Goal: Information Seeking & Learning: Learn about a topic

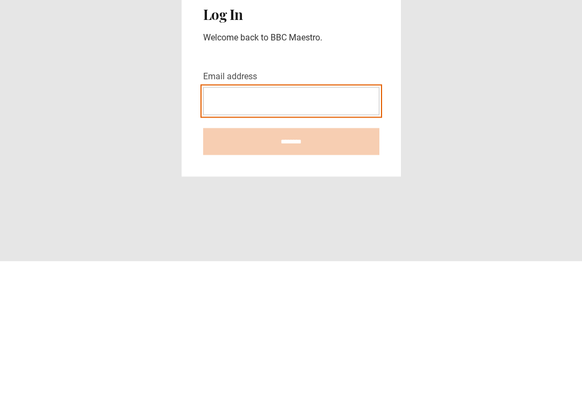
type input "**********"
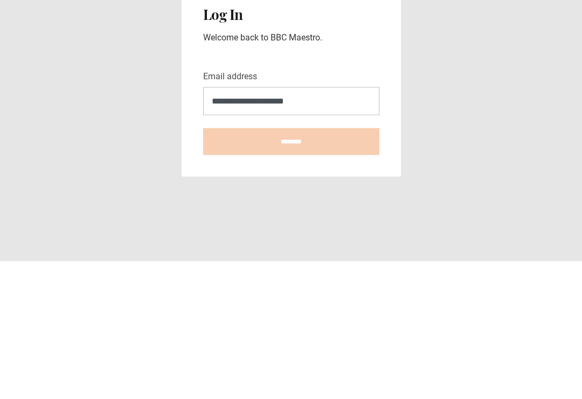
click at [291, 266] on input "********" at bounding box center [291, 279] width 176 height 27
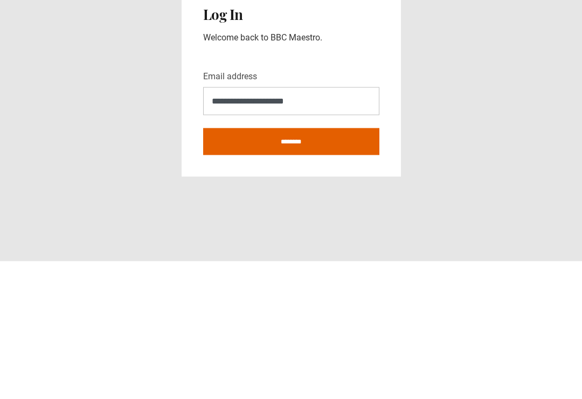
scroll to position [17, 0]
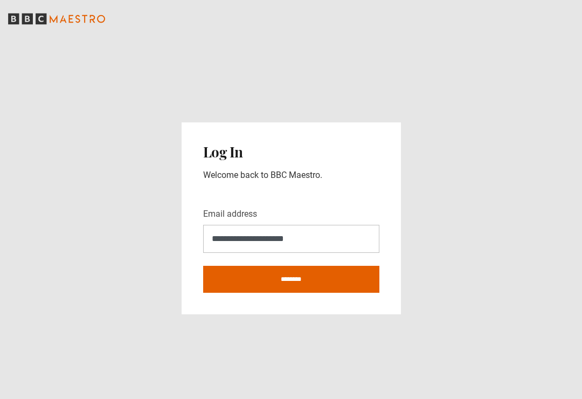
type input "**********"
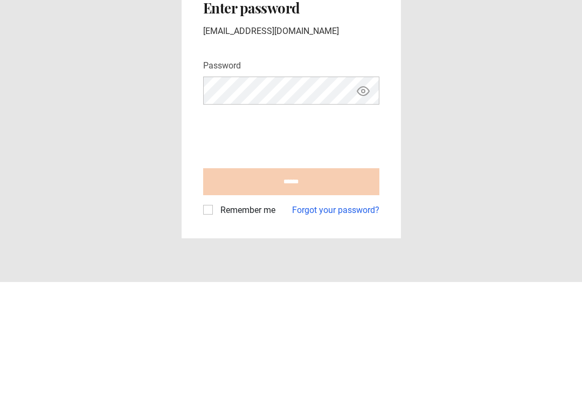
scroll to position [17, 0]
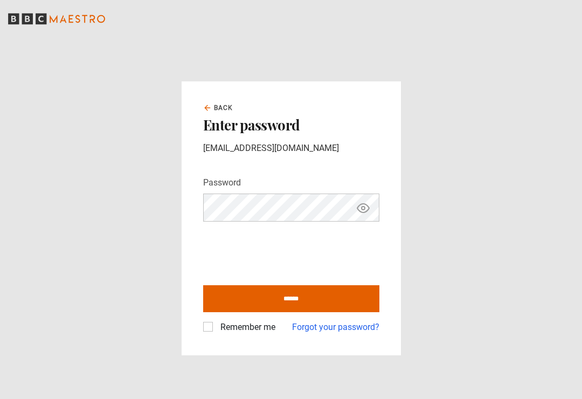
click at [301, 285] on input "******" at bounding box center [291, 298] width 176 height 27
type input "**********"
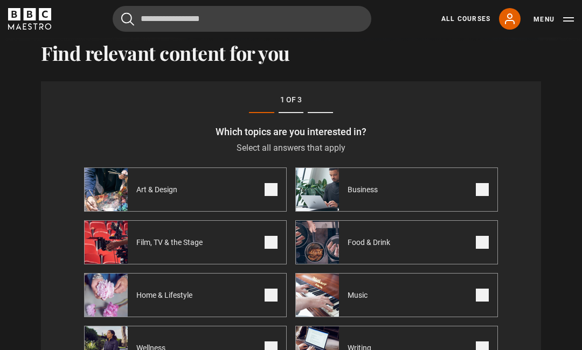
click at [278, 184] on label "Art & Design" at bounding box center [185, 190] width 203 height 44
click at [476, 347] on span at bounding box center [482, 348] width 13 height 13
click at [486, 185] on span at bounding box center [482, 189] width 13 height 13
click at [486, 245] on span at bounding box center [482, 242] width 13 height 13
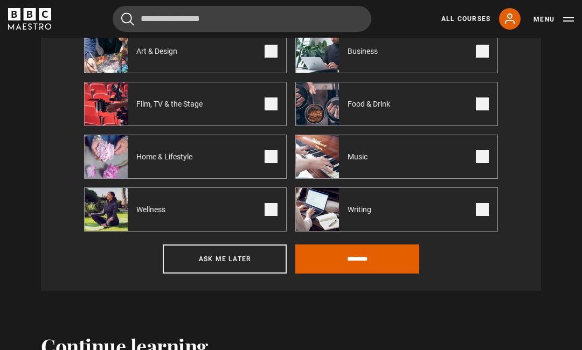
scroll to position [464, 0]
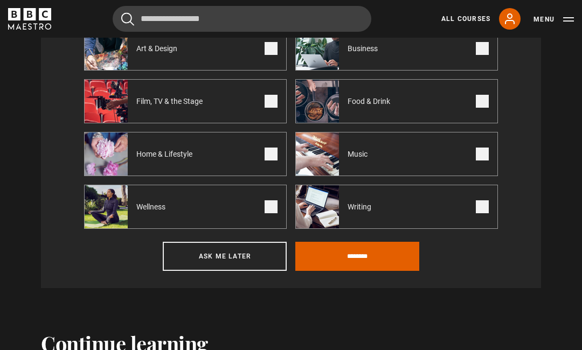
click at [357, 259] on input "********" at bounding box center [357, 256] width 124 height 29
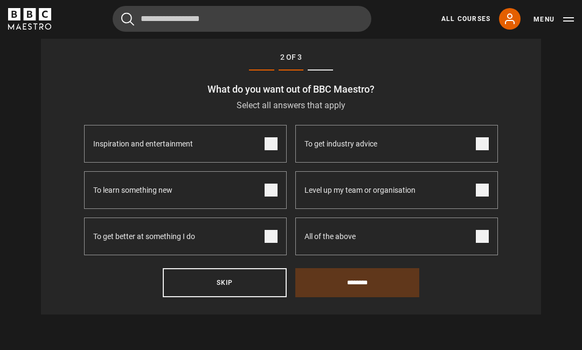
scroll to position [324, 0]
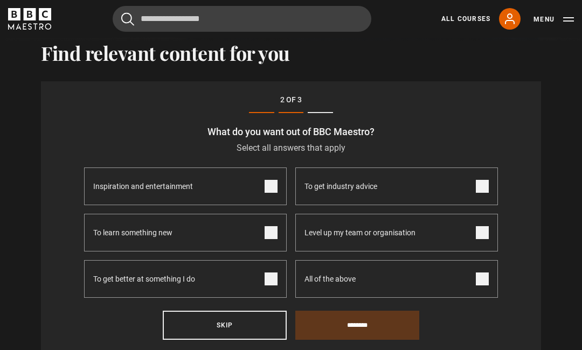
click at [276, 269] on label "To get better at something I do" at bounding box center [185, 279] width 203 height 38
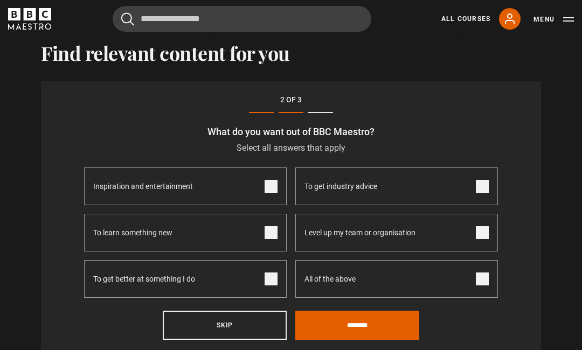
click at [484, 180] on span at bounding box center [482, 186] width 13 height 13
click at [277, 233] on label "To learn something new" at bounding box center [185, 233] width 203 height 38
click at [372, 329] on input "********" at bounding box center [357, 325] width 124 height 29
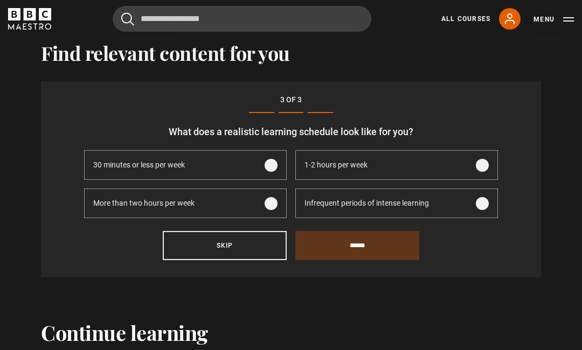
click at [242, 239] on button "Skip" at bounding box center [225, 245] width 124 height 29
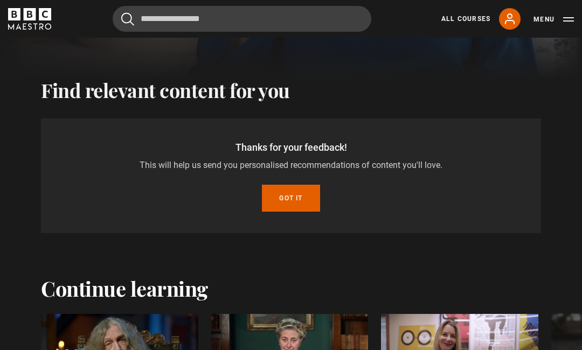
scroll to position [284, 0]
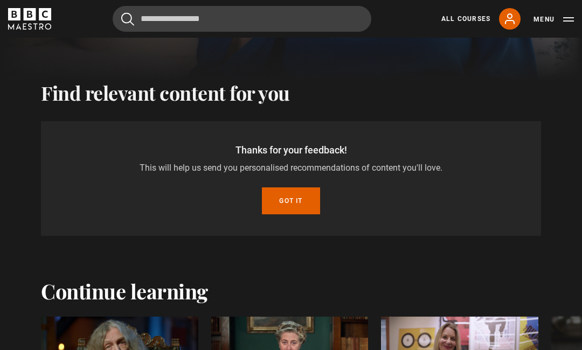
click at [308, 196] on button "Got it" at bounding box center [291, 200] width 58 height 27
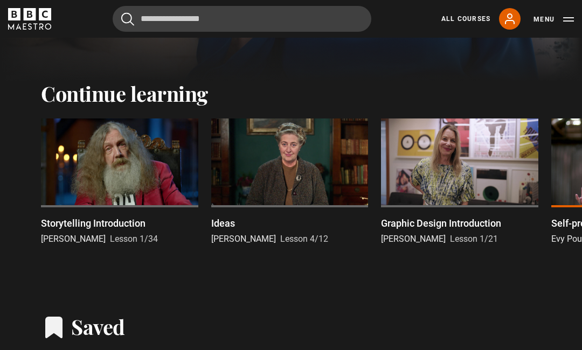
click at [303, 151] on div at bounding box center [289, 163] width 157 height 88
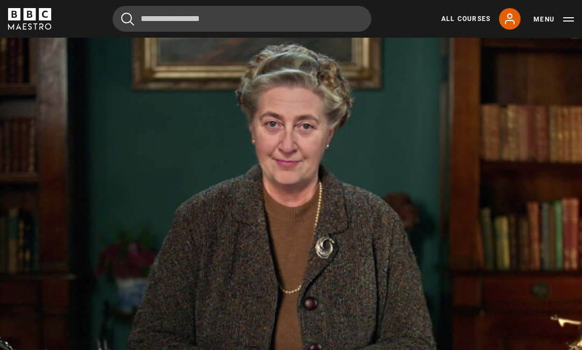
scroll to position [451, 0]
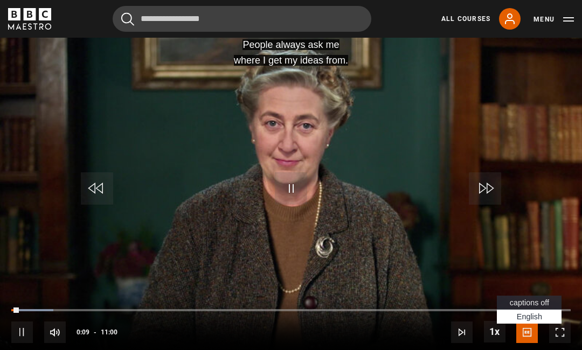
click at [543, 323] on video-js "People always ask me where I get my ideas from. Video Player is loading. Play L…" at bounding box center [291, 191] width 582 height 328
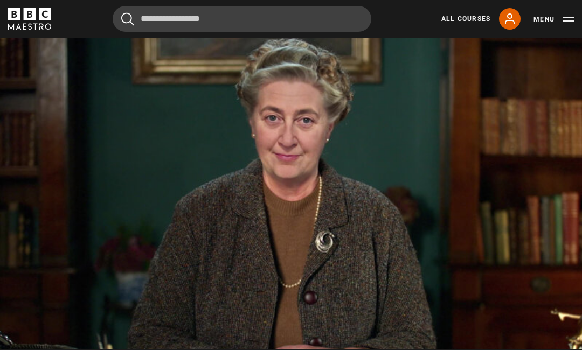
scroll to position [462, 0]
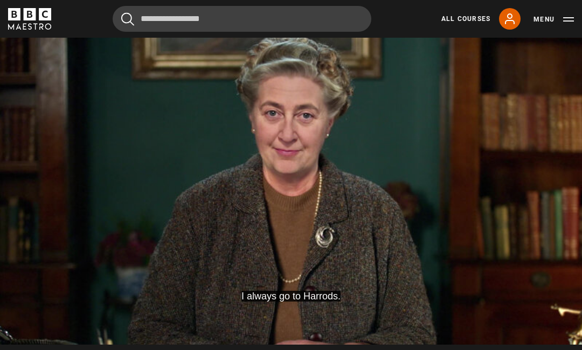
click at [338, 211] on video-js "I always go to Harrods. Video Player is loading. Play Lesson Ideas 10s Skip Bac…" at bounding box center [291, 181] width 582 height 328
click at [308, 188] on button "Pause" at bounding box center [291, 178] width 38 height 48
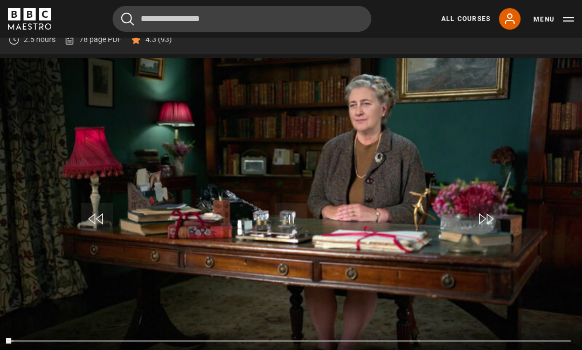
scroll to position [438, 0]
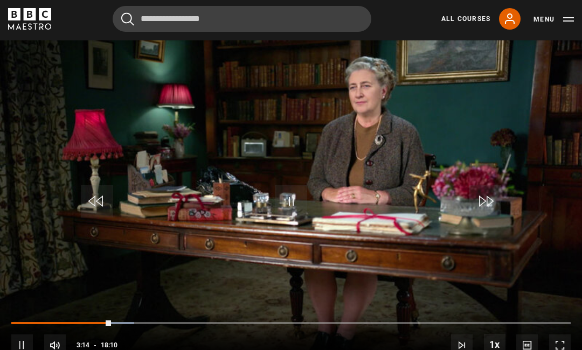
click at [318, 241] on video-js "Video Player is loading. Play Lesson Plots 10s Skip Back 10 seconds Pause 10s S…" at bounding box center [291, 204] width 582 height 328
click at [283, 182] on video-js "Video Player is loading. Play Lesson Plots 10s Skip Back 10 seconds Pause 10s S…" at bounding box center [291, 204] width 582 height 328
click at [308, 219] on button "Play" at bounding box center [291, 201] width 38 height 48
click at [288, 191] on video-js "Video Player is loading. Play Lesson Plots 10s Skip Back 10 seconds Pause 10s S…" at bounding box center [291, 204] width 582 height 328
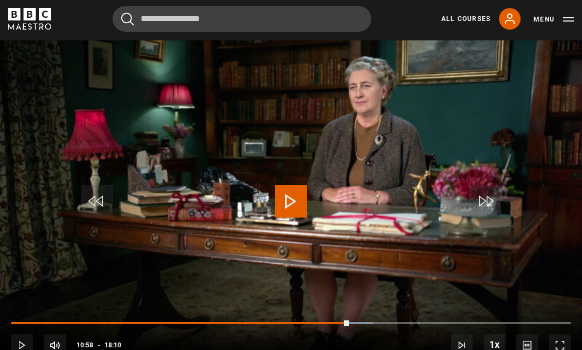
click at [302, 192] on video-js "Video Player is loading. Play Lesson Plots 10s Skip Back 10 seconds Play 10s Sk…" at bounding box center [291, 204] width 582 height 328
click at [320, 215] on video-js "Video Player is loading. Play Lesson Plots 10s Skip Back 10 seconds Pause 10s S…" at bounding box center [291, 204] width 582 height 328
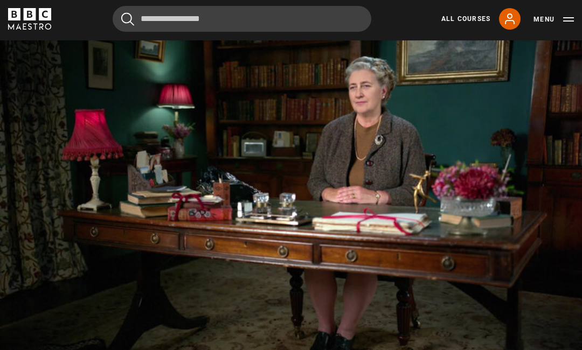
click at [321, 194] on video-js "Video Player is loading. Play Lesson Plots 10s Skip Back 10 seconds Pause 10s S…" at bounding box center [291, 204] width 582 height 328
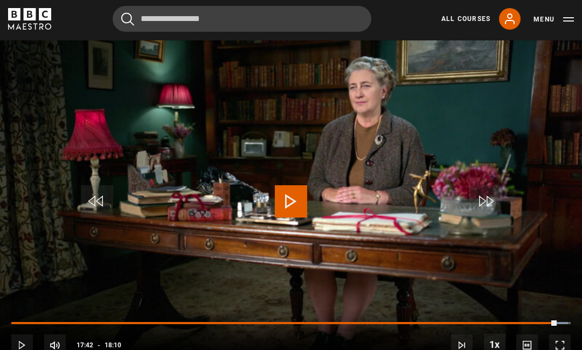
click at [548, 324] on div "Progress Bar" at bounding box center [284, 323] width 546 height 2
click at [558, 324] on div "Progress Bar" at bounding box center [284, 323] width 547 height 2
